Goal: Book appointment/travel/reservation

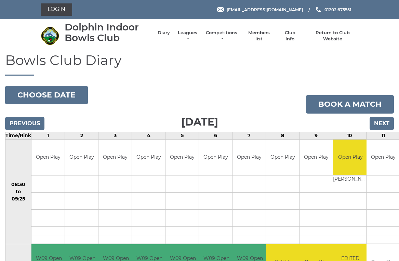
scroll to position [2, 0]
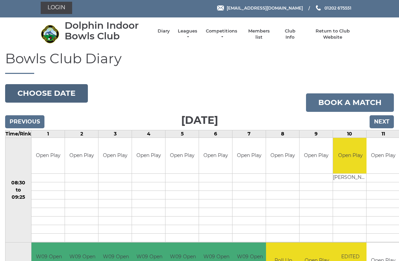
click at [60, 94] on button "Choose date" at bounding box center [46, 93] width 83 height 18
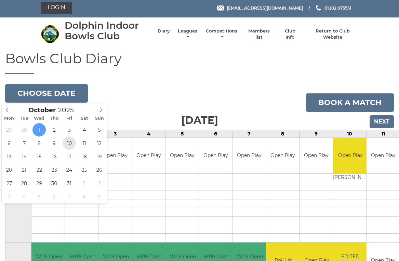
type input "[DATE]"
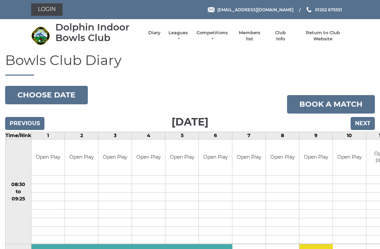
click at [363, 122] on input "Next" at bounding box center [363, 123] width 24 height 13
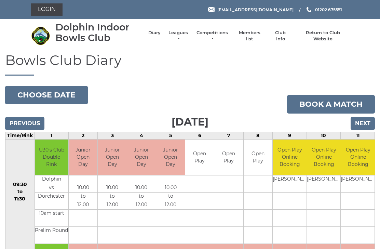
click at [364, 124] on input "Next" at bounding box center [363, 123] width 24 height 13
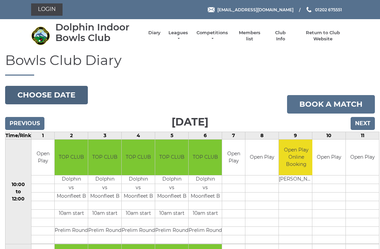
click at [55, 95] on button "Choose date" at bounding box center [46, 95] width 83 height 18
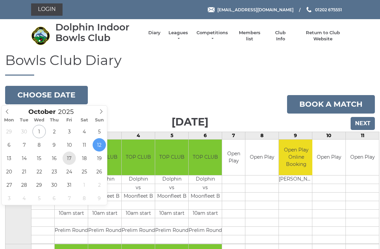
type input "2025-10-17"
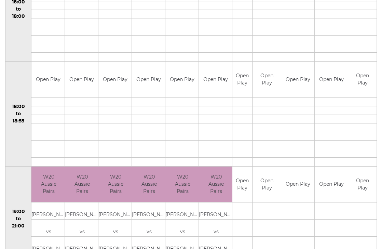
scroll to position [619, 0]
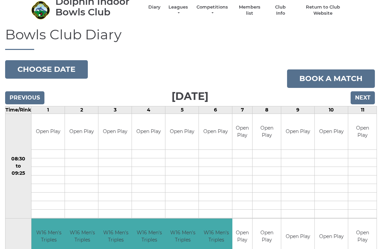
click at [361, 97] on input "Next" at bounding box center [363, 98] width 24 height 13
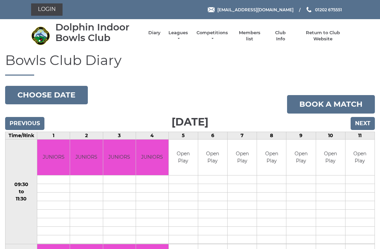
click at [363, 119] on input "Next" at bounding box center [363, 123] width 24 height 13
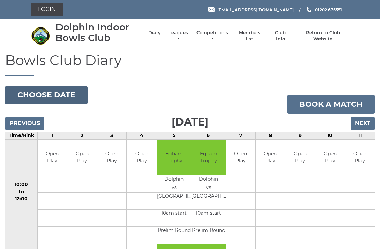
click at [59, 95] on button "Choose date" at bounding box center [46, 95] width 83 height 18
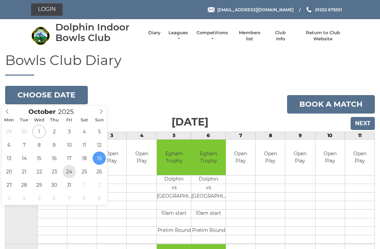
type input "[DATE]"
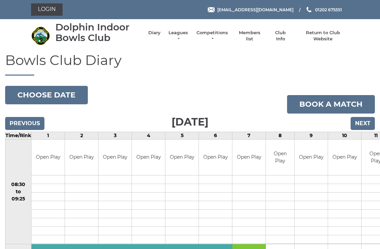
click at [364, 123] on input "Next" at bounding box center [363, 123] width 24 height 13
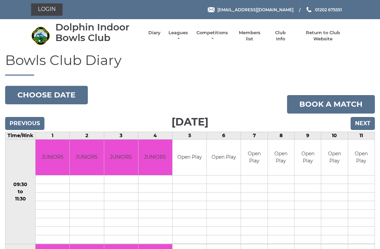
click at [362, 123] on input "Next" at bounding box center [363, 123] width 24 height 13
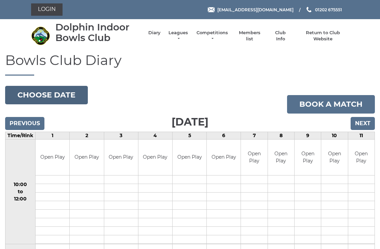
click at [54, 94] on button "Choose date" at bounding box center [46, 95] width 83 height 18
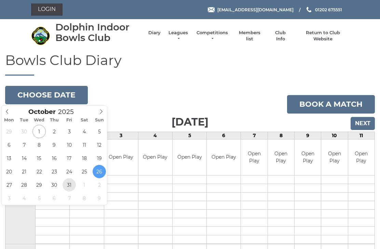
type input "2025-10-31"
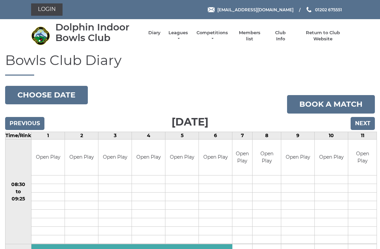
click at [364, 125] on input "Next" at bounding box center [363, 123] width 24 height 13
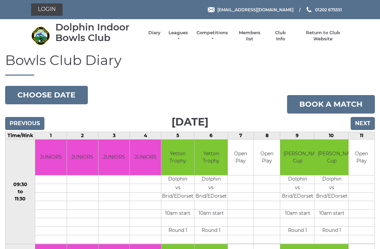
click at [362, 123] on input "Next" at bounding box center [363, 123] width 24 height 13
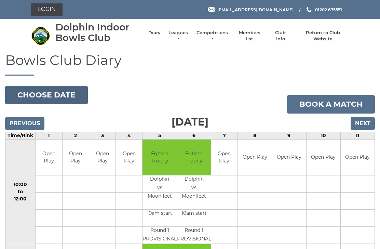
click at [57, 96] on button "Choose date" at bounding box center [46, 95] width 83 height 18
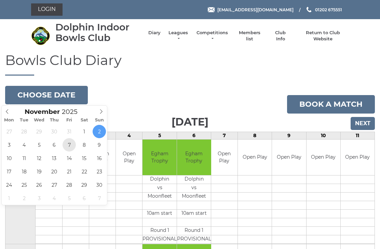
type input "[DATE]"
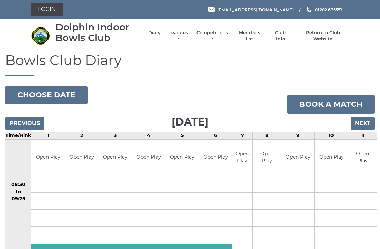
click at [364, 122] on input "Next" at bounding box center [363, 123] width 24 height 13
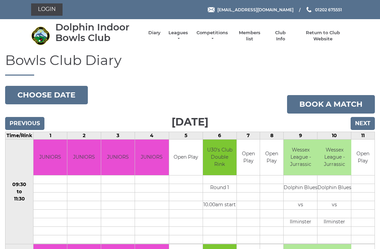
click at [362, 123] on input "Next" at bounding box center [363, 123] width 24 height 13
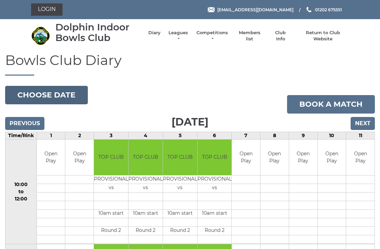
click at [55, 93] on button "Choose date" at bounding box center [46, 95] width 83 height 18
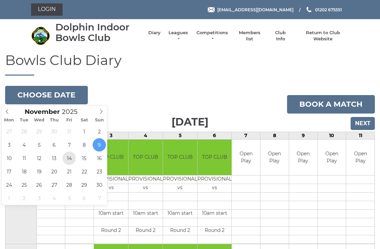
type input "[DATE]"
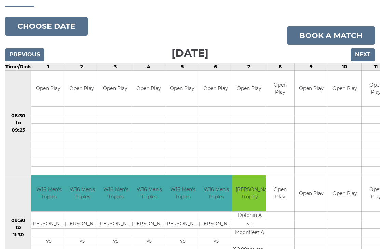
scroll to position [56, 0]
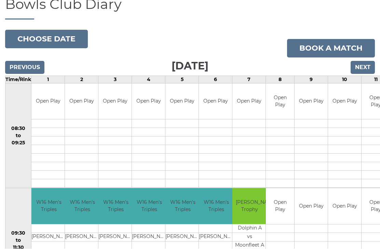
click at [362, 70] on input "Next" at bounding box center [363, 67] width 24 height 13
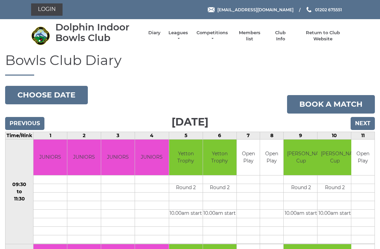
click at [363, 123] on input "Next" at bounding box center [363, 123] width 24 height 13
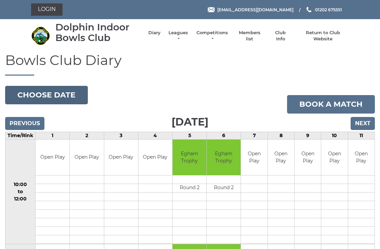
click at [51, 95] on button "Choose date" at bounding box center [46, 95] width 83 height 18
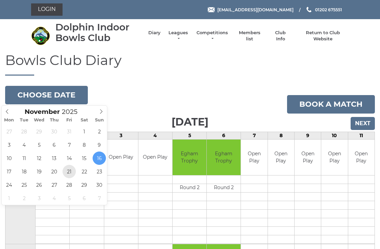
type input "[DATE]"
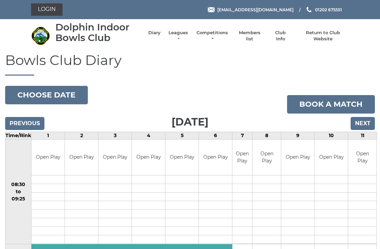
click at [360, 123] on input "Next" at bounding box center [363, 123] width 24 height 13
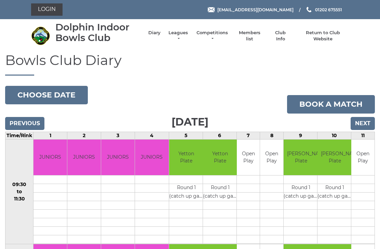
click at [363, 119] on input "Next" at bounding box center [363, 123] width 24 height 13
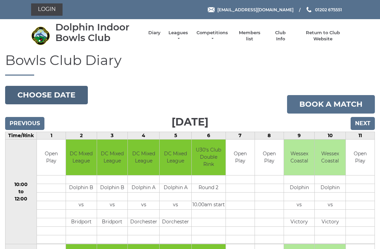
click at [65, 95] on button "Choose date" at bounding box center [46, 95] width 83 height 18
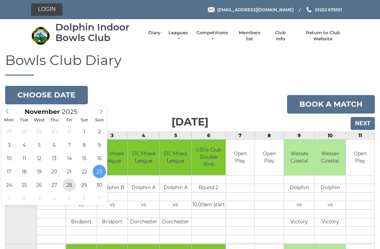
type input "2025-11-28"
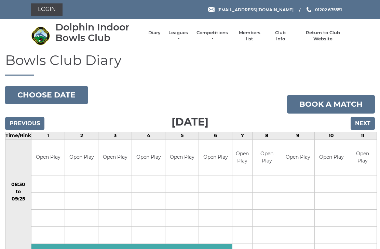
click at [362, 123] on input "Next" at bounding box center [363, 123] width 24 height 13
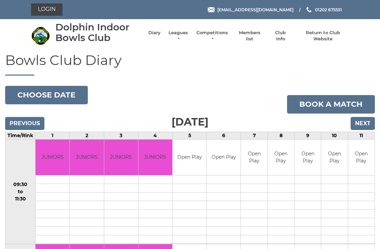
click at [360, 123] on input "Next" at bounding box center [363, 123] width 24 height 13
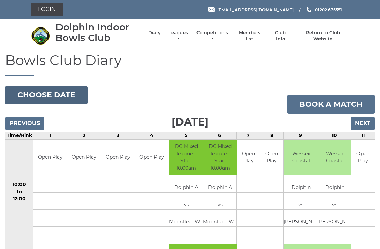
click at [62, 94] on button "Choose date" at bounding box center [46, 95] width 83 height 18
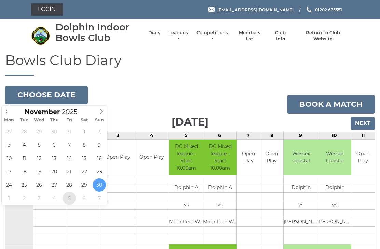
type input "2025-12-05"
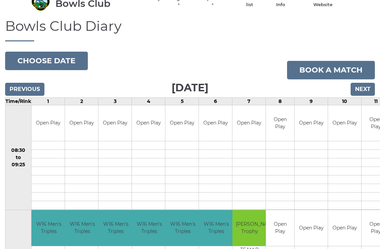
scroll to position [34, 0]
click at [363, 91] on input "Next" at bounding box center [363, 89] width 24 height 13
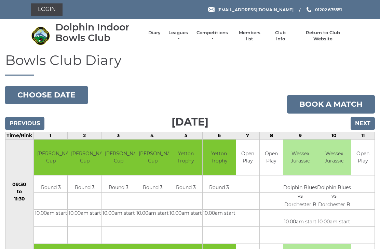
click at [361, 122] on input "Next" at bounding box center [363, 123] width 24 height 13
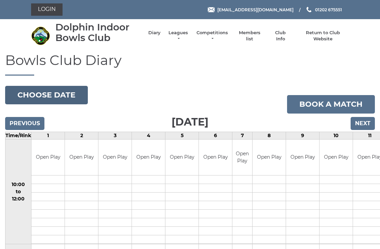
click at [59, 96] on button "Choose date" at bounding box center [46, 95] width 83 height 18
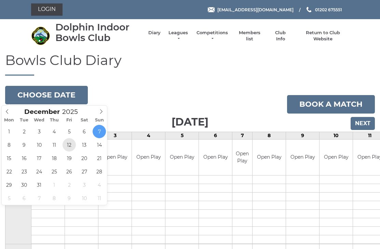
type input "2025-12-12"
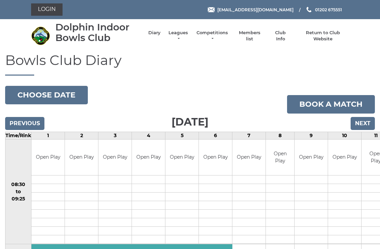
click at [366, 122] on input "Next" at bounding box center [363, 123] width 24 height 13
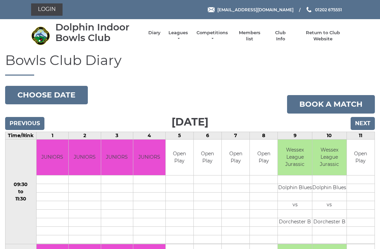
click at [361, 122] on input "Next" at bounding box center [363, 123] width 24 height 13
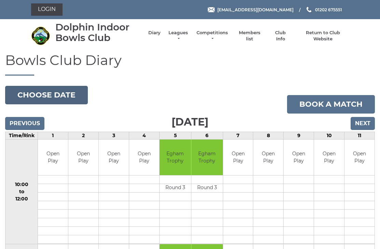
click at [59, 95] on button "Choose date" at bounding box center [46, 95] width 83 height 18
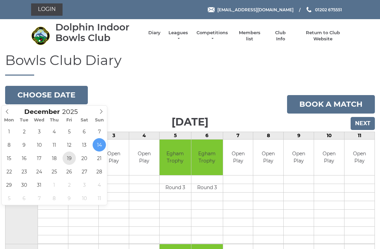
type input "2025-12-19"
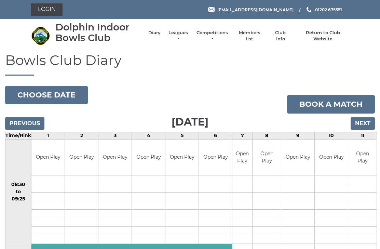
click at [362, 123] on input "Next" at bounding box center [363, 123] width 24 height 13
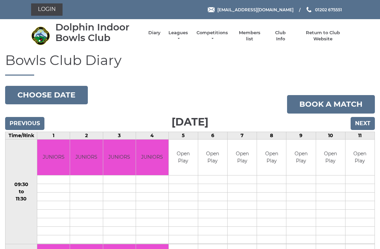
click at [363, 123] on input "Next" at bounding box center [363, 123] width 24 height 13
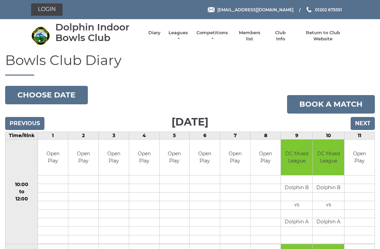
click at [364, 124] on input "Next" at bounding box center [363, 123] width 24 height 13
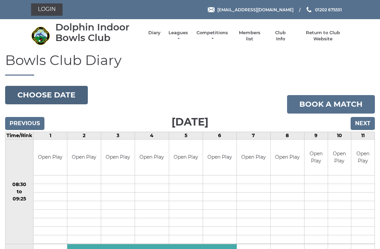
click at [52, 95] on button "Choose date" at bounding box center [46, 95] width 83 height 18
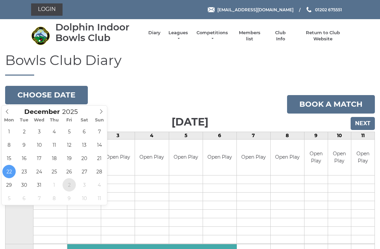
type input "[DATE]"
type input "2026"
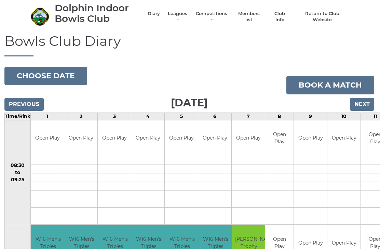
scroll to position [0, 1]
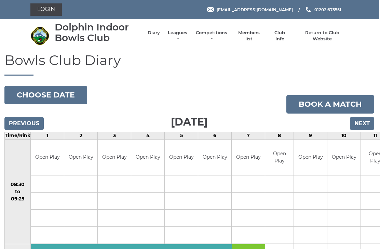
click at [362, 122] on input "Next" at bounding box center [362, 123] width 24 height 13
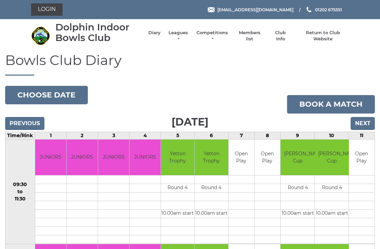
click at [361, 122] on input "Next" at bounding box center [363, 123] width 24 height 13
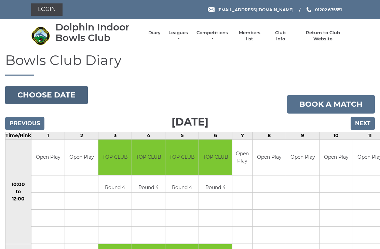
click at [57, 93] on button "Choose date" at bounding box center [46, 95] width 83 height 18
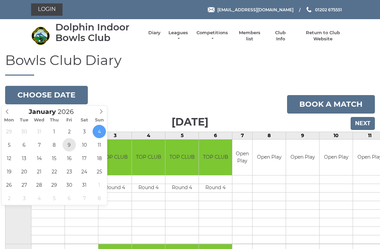
type input "[DATE]"
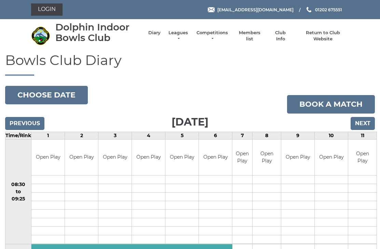
click at [360, 123] on input "Next" at bounding box center [363, 123] width 24 height 13
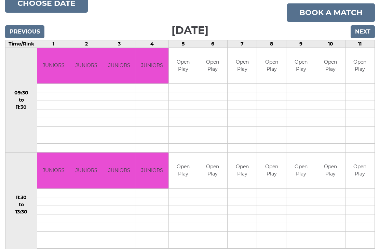
scroll to position [83, 0]
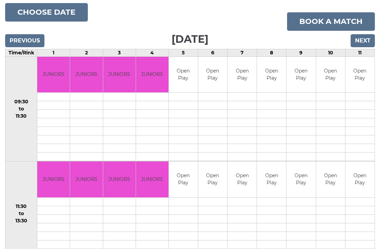
click at [361, 40] on input "Next" at bounding box center [363, 40] width 24 height 13
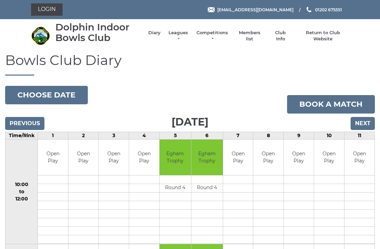
click at [64, 92] on button "Choose date" at bounding box center [46, 95] width 83 height 18
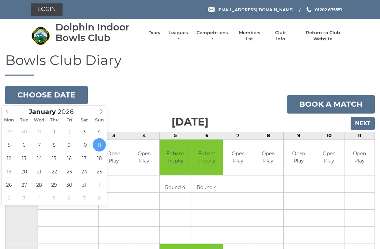
type input "[DATE]"
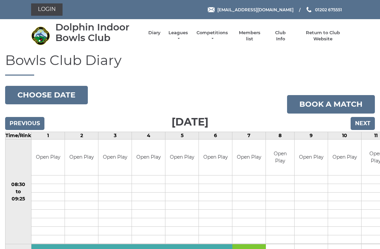
click at [366, 125] on input "Next" at bounding box center [363, 123] width 24 height 13
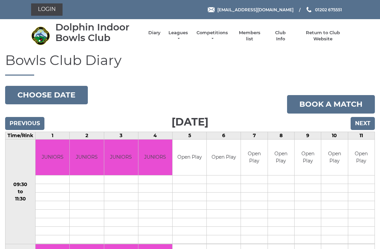
click at [362, 122] on input "Next" at bounding box center [363, 123] width 24 height 13
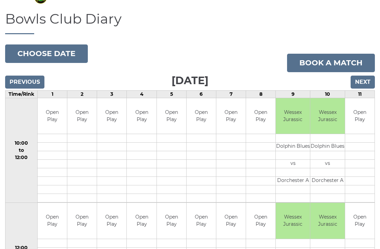
scroll to position [41, 0]
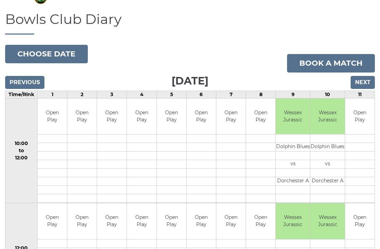
click at [59, 55] on button "Choose date" at bounding box center [46, 54] width 83 height 18
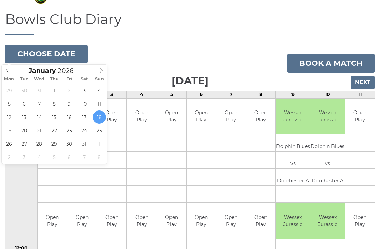
type input "[DATE]"
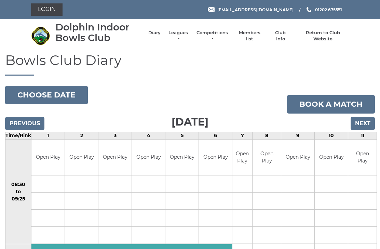
click at [362, 122] on input "Next" at bounding box center [363, 123] width 24 height 13
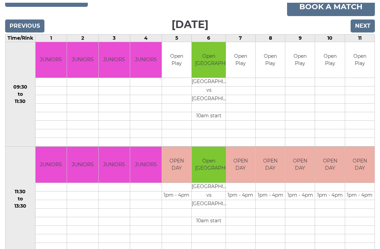
scroll to position [97, 0]
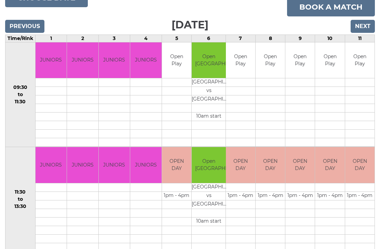
click at [359, 27] on input "Next" at bounding box center [363, 26] width 24 height 13
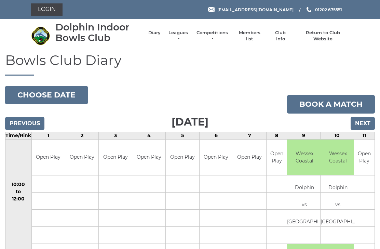
click at [43, 96] on button "Choose date" at bounding box center [46, 95] width 83 height 18
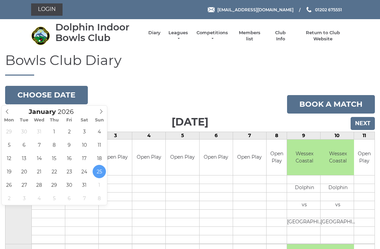
type input "2026-01-30"
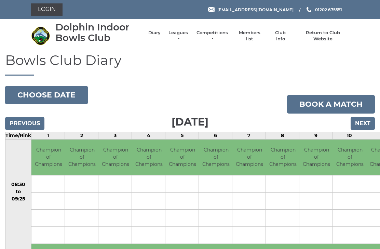
click at [364, 123] on input "Next" at bounding box center [363, 123] width 24 height 13
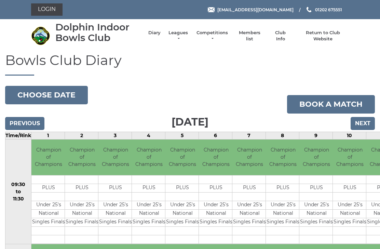
click at [362, 123] on input "Next" at bounding box center [363, 123] width 24 height 13
click at [53, 92] on button "Choose date" at bounding box center [46, 95] width 83 height 18
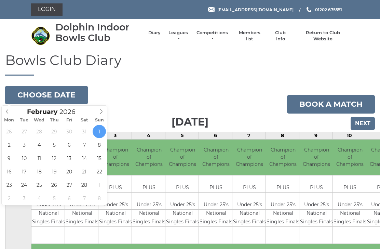
type input "[DATE]"
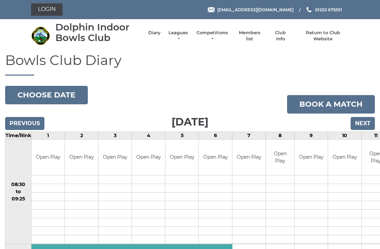
click at [363, 122] on input "Next" at bounding box center [363, 123] width 24 height 13
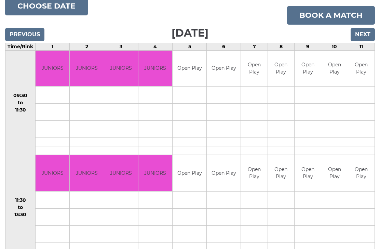
scroll to position [90, 0]
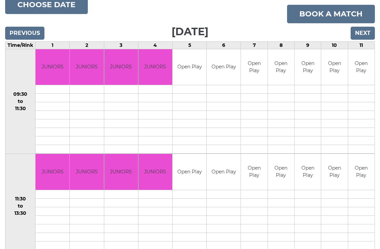
click at [358, 34] on input "Next" at bounding box center [363, 33] width 24 height 13
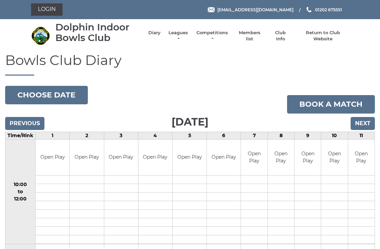
click at [58, 95] on button "Choose date" at bounding box center [46, 95] width 83 height 18
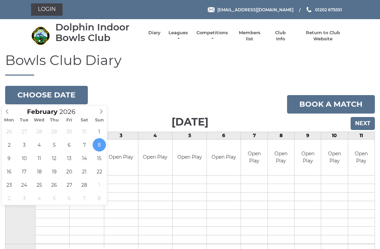
type input "2026-02-13"
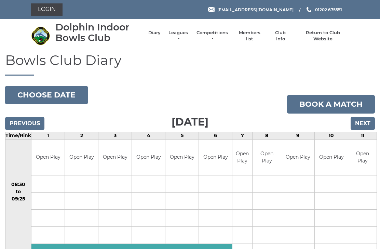
click at [361, 123] on input "Next" at bounding box center [363, 123] width 24 height 13
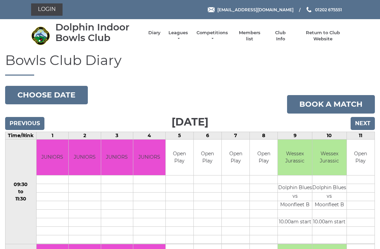
click at [364, 122] on input "Next" at bounding box center [363, 123] width 24 height 13
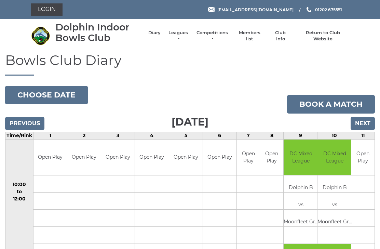
click at [52, 94] on button "Choose date" at bounding box center [46, 95] width 83 height 18
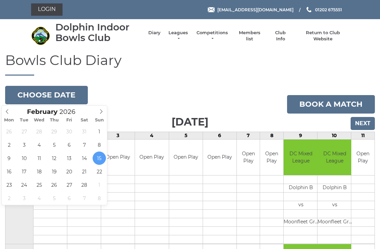
type input "[DATE]"
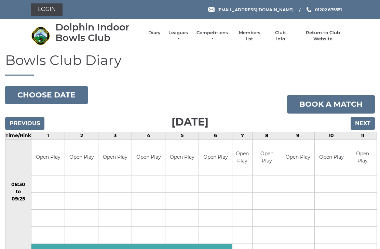
click at [361, 124] on input "Next" at bounding box center [363, 123] width 24 height 13
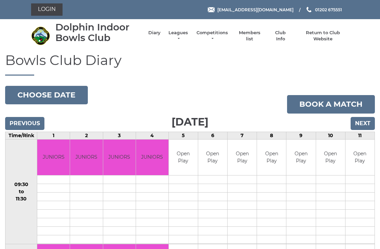
click at [362, 123] on input "Next" at bounding box center [363, 123] width 24 height 13
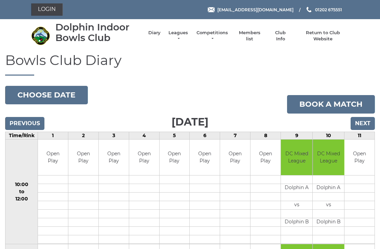
click at [58, 93] on button "Choose date" at bounding box center [46, 95] width 83 height 18
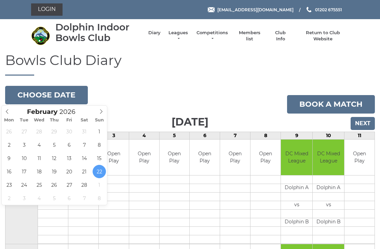
type input "2026-02-27"
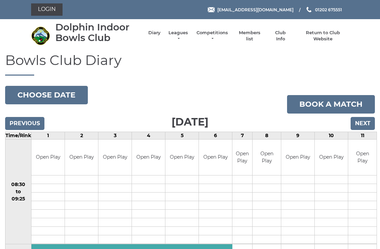
click at [360, 124] on input "Next" at bounding box center [363, 123] width 24 height 13
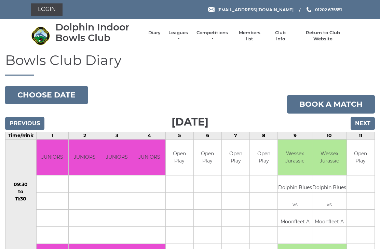
click at [360, 125] on input "Next" at bounding box center [363, 123] width 24 height 13
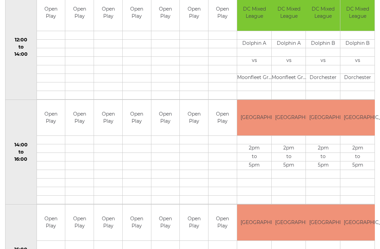
scroll to position [255, 0]
